Goal: Browse casually

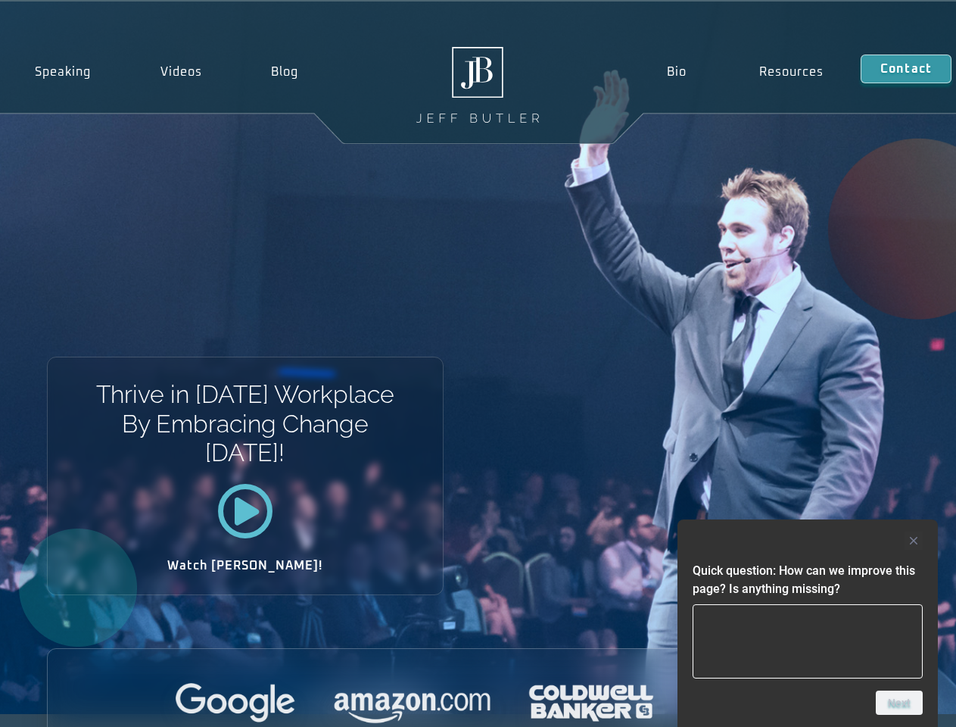
click at [808, 540] on div at bounding box center [807, 540] width 230 height 18
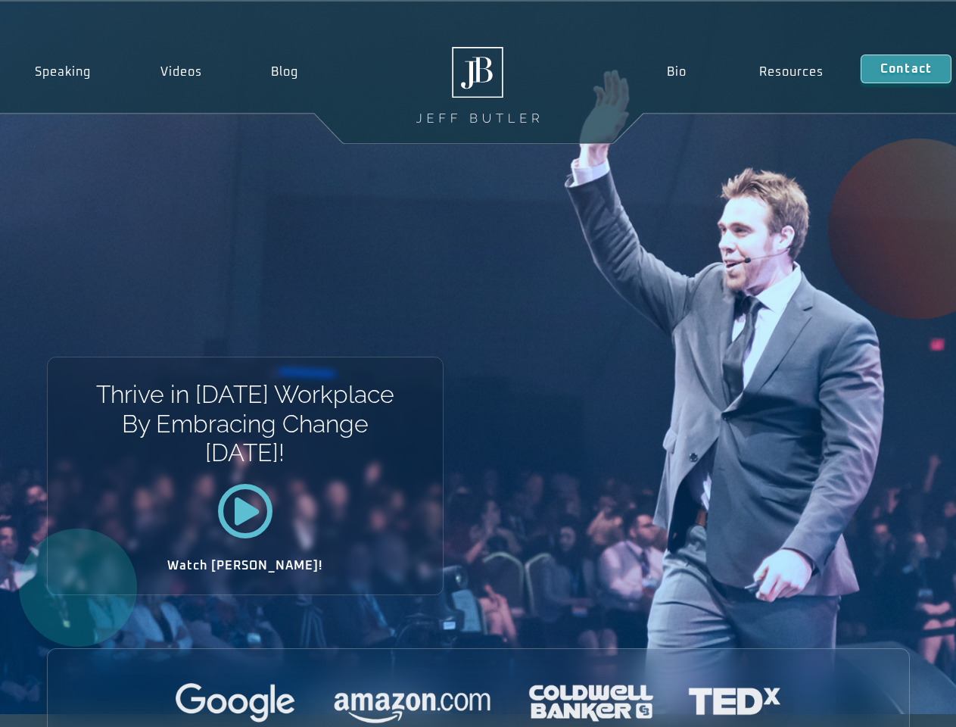
click at [899, 702] on div at bounding box center [478, 704] width 861 height 42
